Goal: Transaction & Acquisition: Purchase product/service

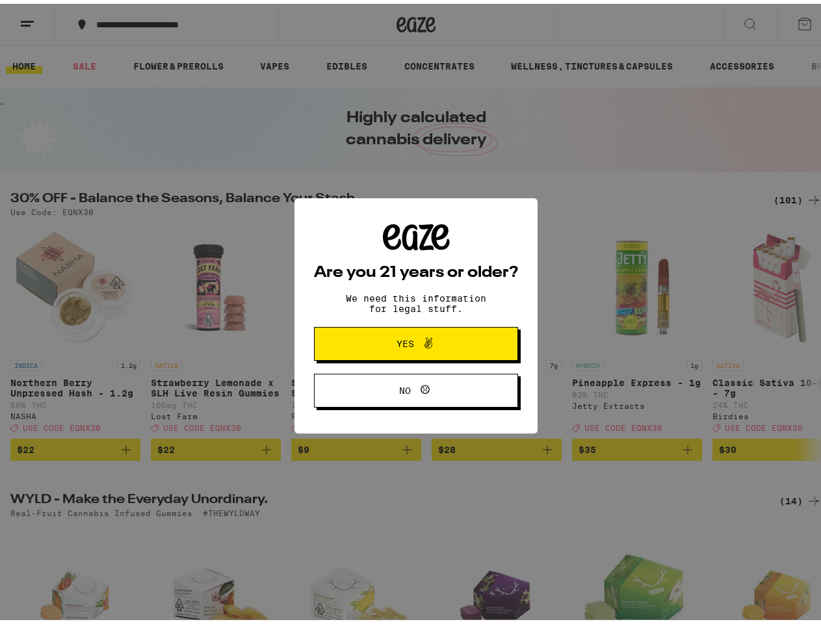
click at [410, 312] on div "Are you 21 years or older? We need this information for legal stuff. Yes No" at bounding box center [416, 312] width 204 height 184
click at [414, 342] on span at bounding box center [425, 340] width 22 height 17
